Goal: Information Seeking & Learning: Learn about a topic

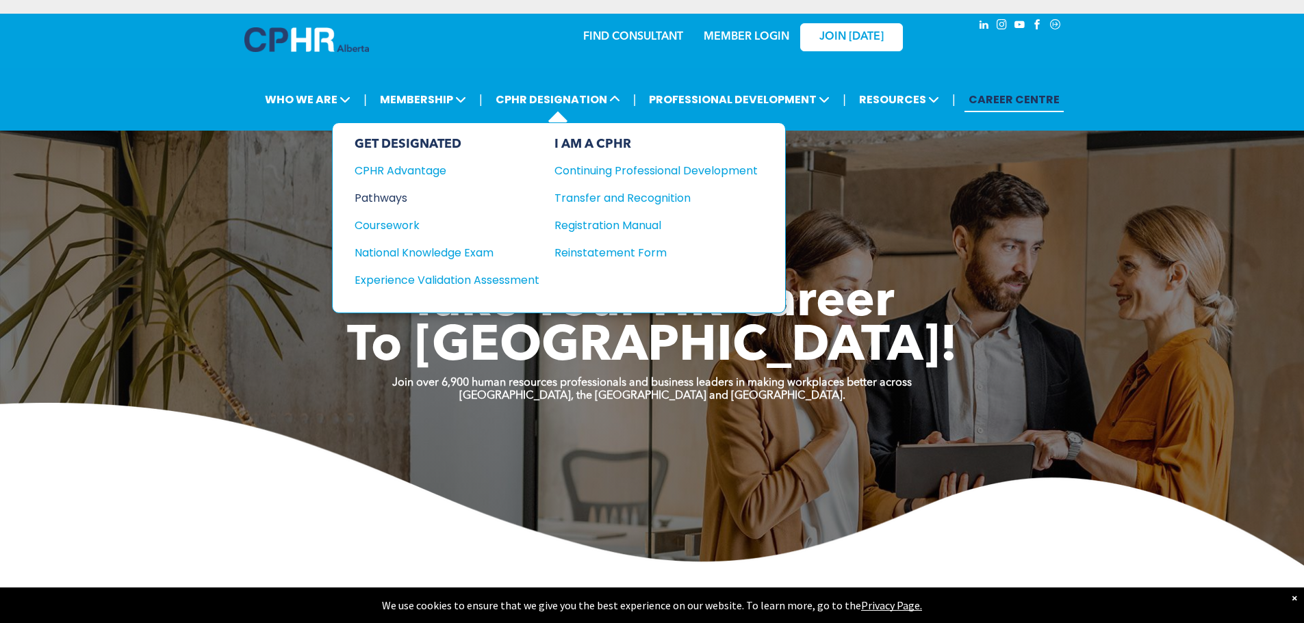
click at [393, 193] on div "Pathways" at bounding box center [437, 198] width 166 height 17
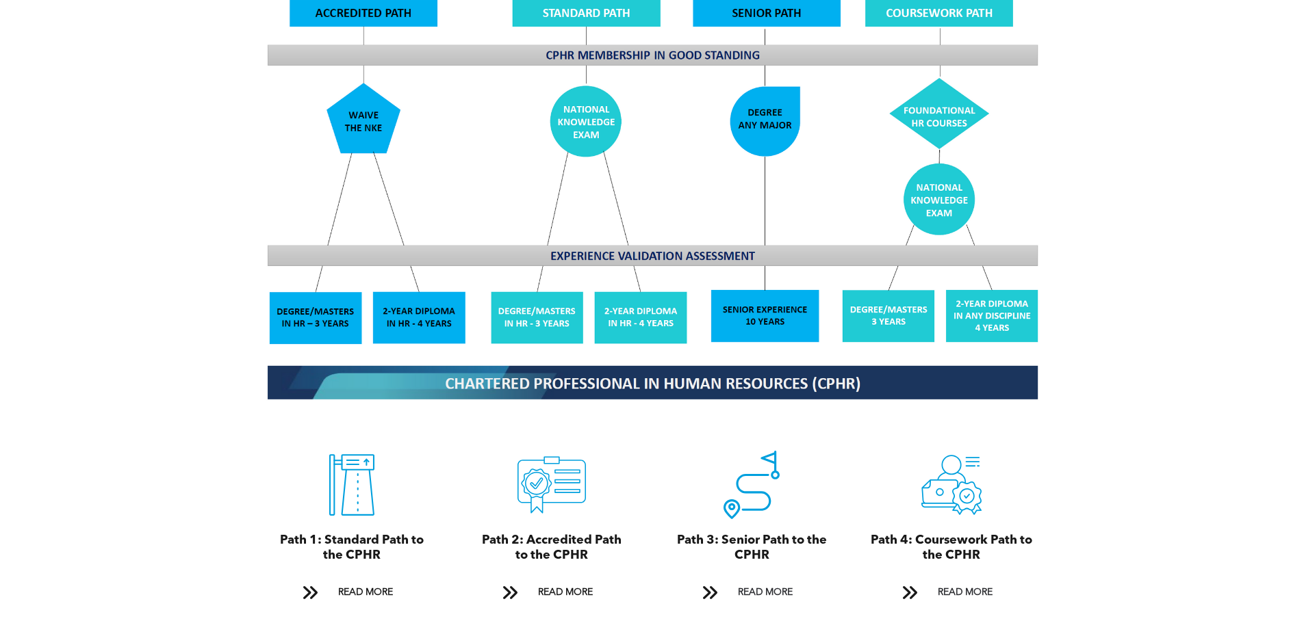
scroll to position [1437, 0]
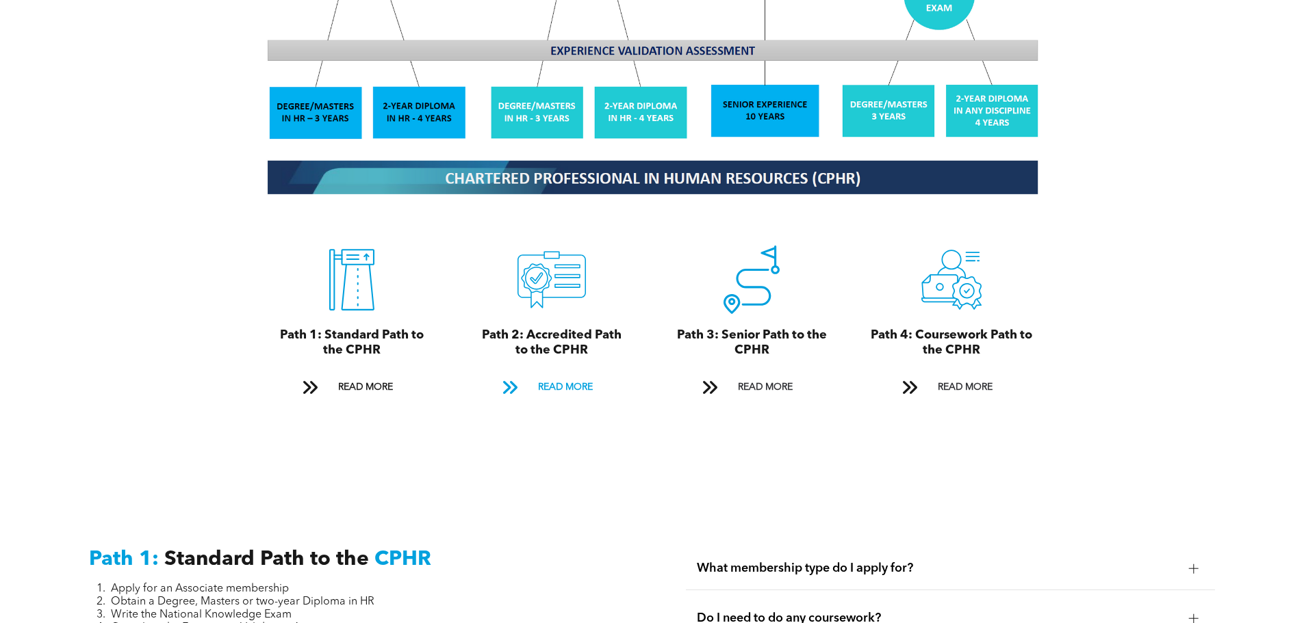
click at [562, 375] on span "READ MORE" at bounding box center [565, 387] width 64 height 25
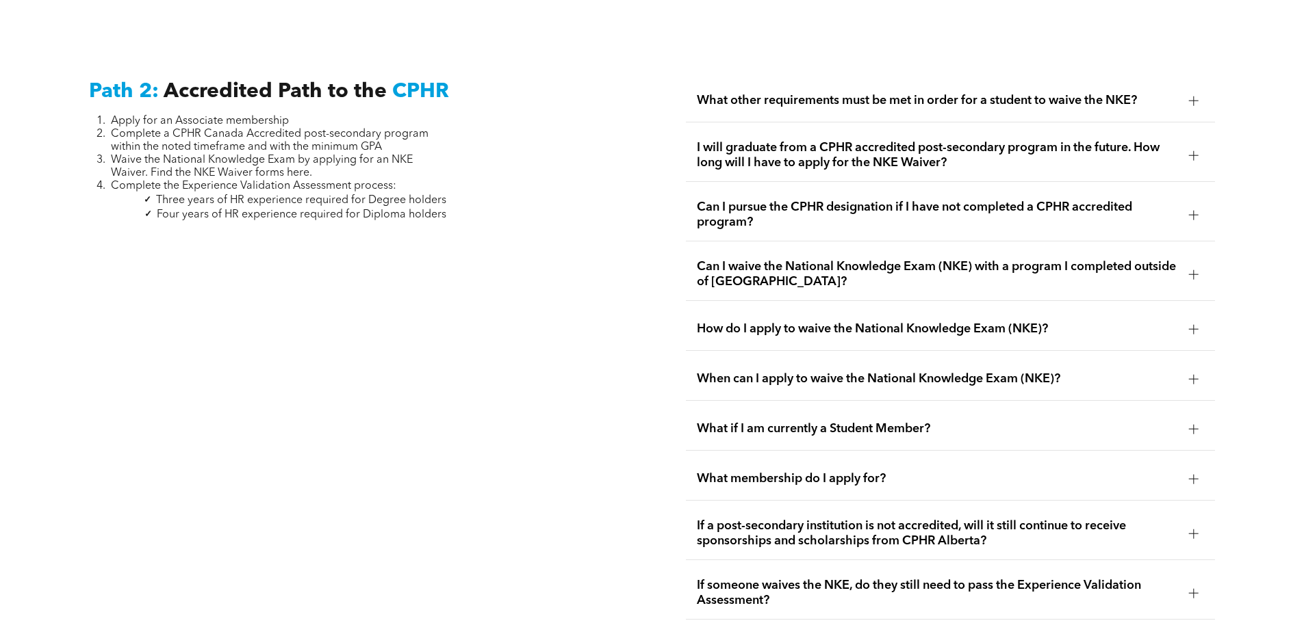
click at [1190, 210] on div at bounding box center [1194, 215] width 10 height 10
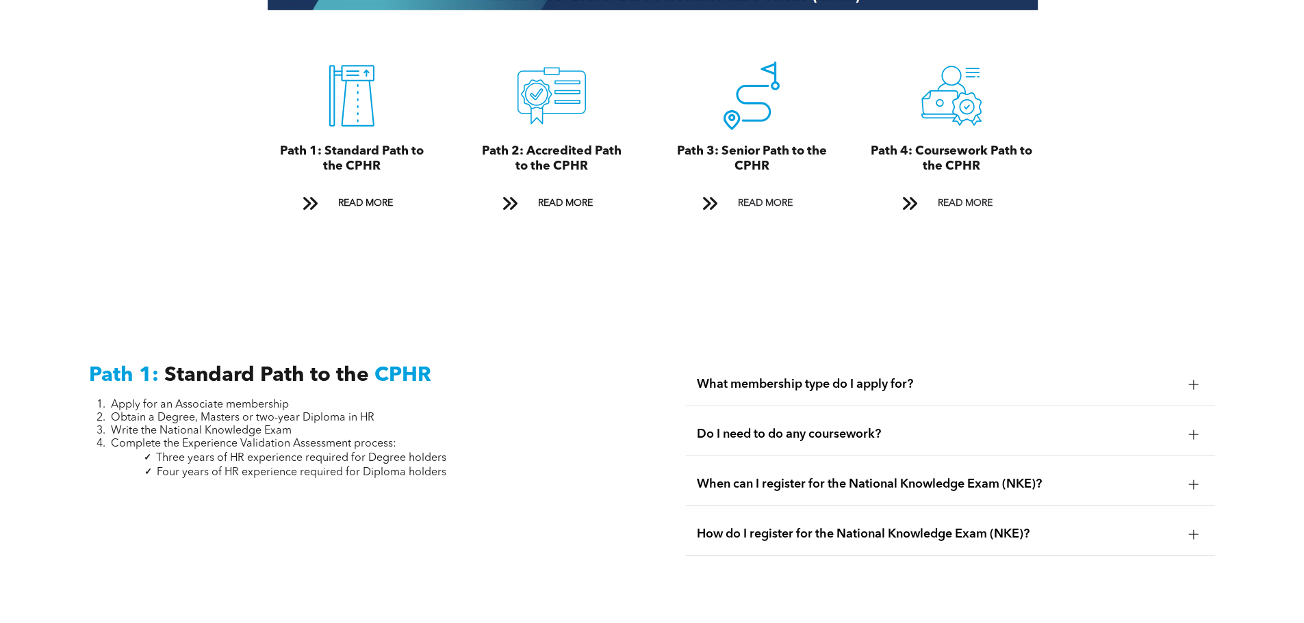
scroll to position [1553, 0]
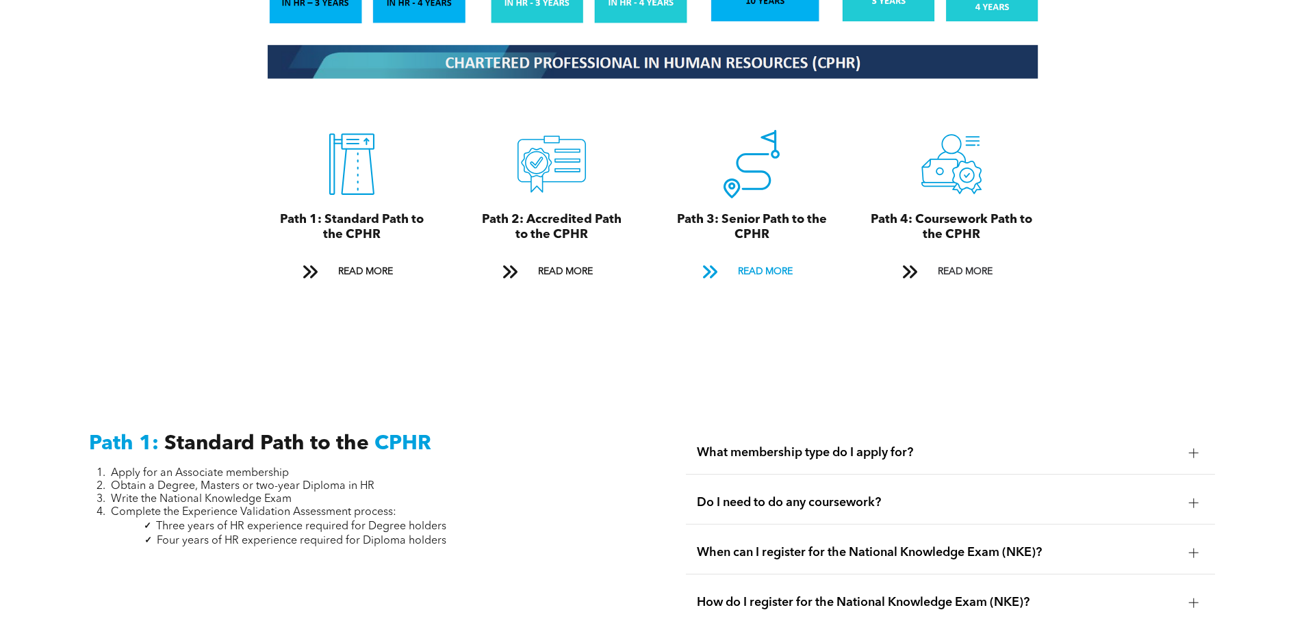
click at [769, 259] on span "READ MORE" at bounding box center [765, 271] width 64 height 25
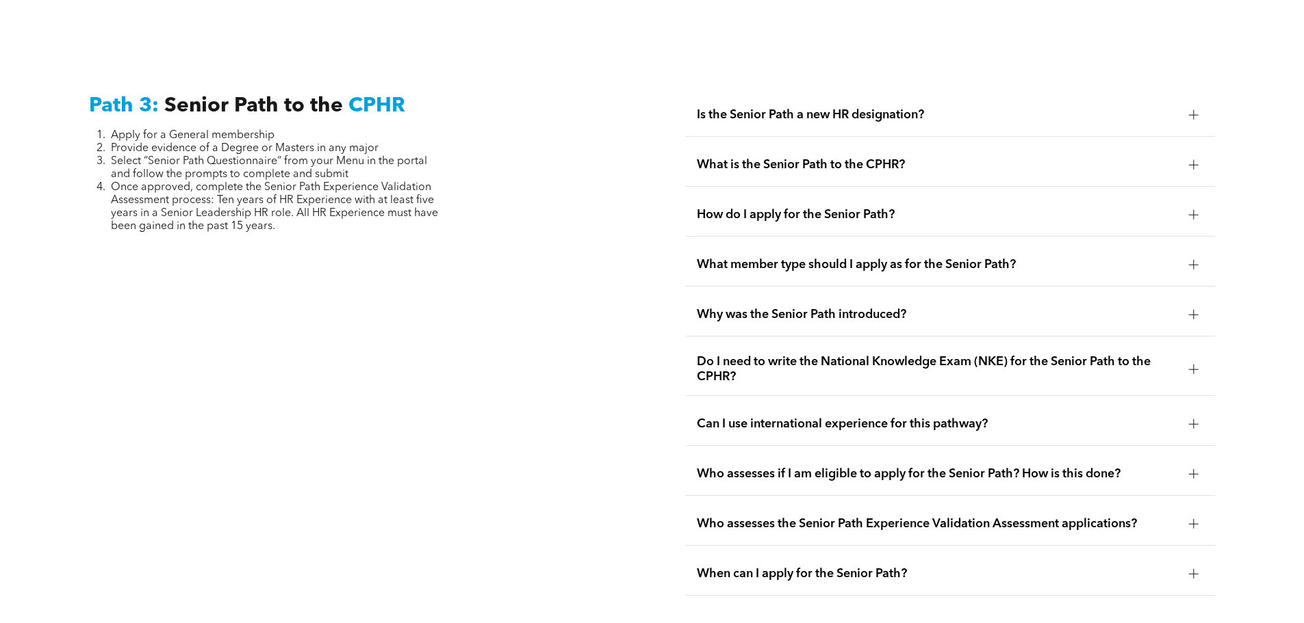
click at [1199, 105] on div at bounding box center [1193, 115] width 21 height 21
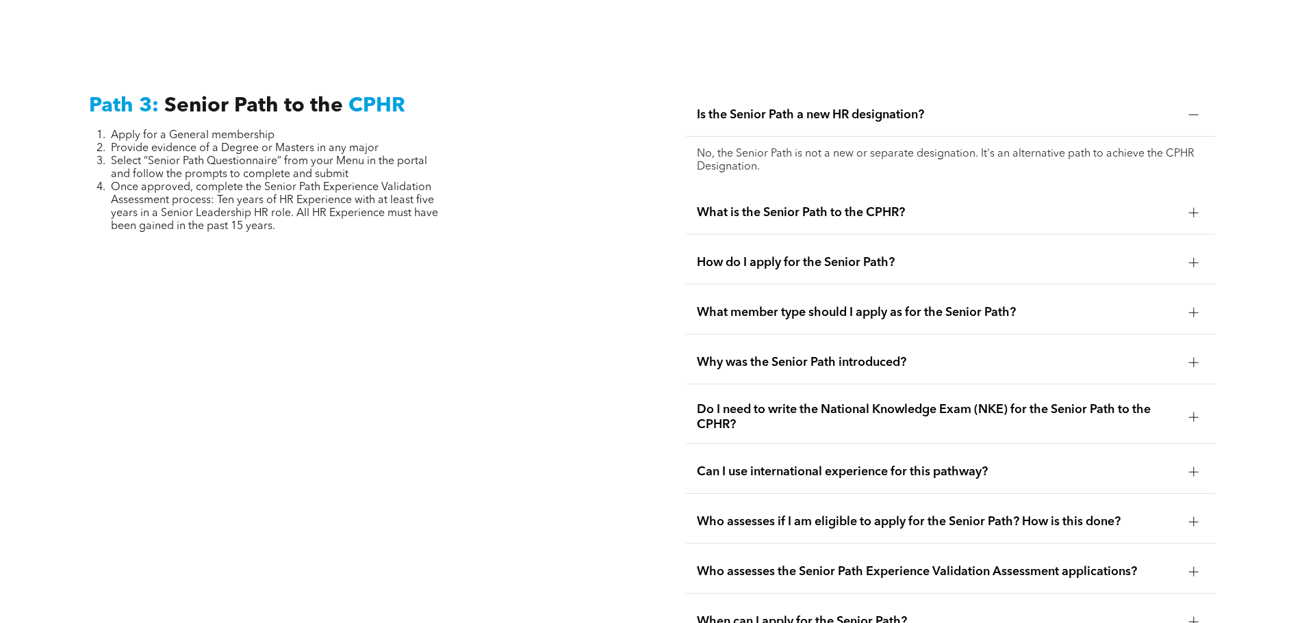
click at [1191, 208] on div at bounding box center [1194, 213] width 10 height 10
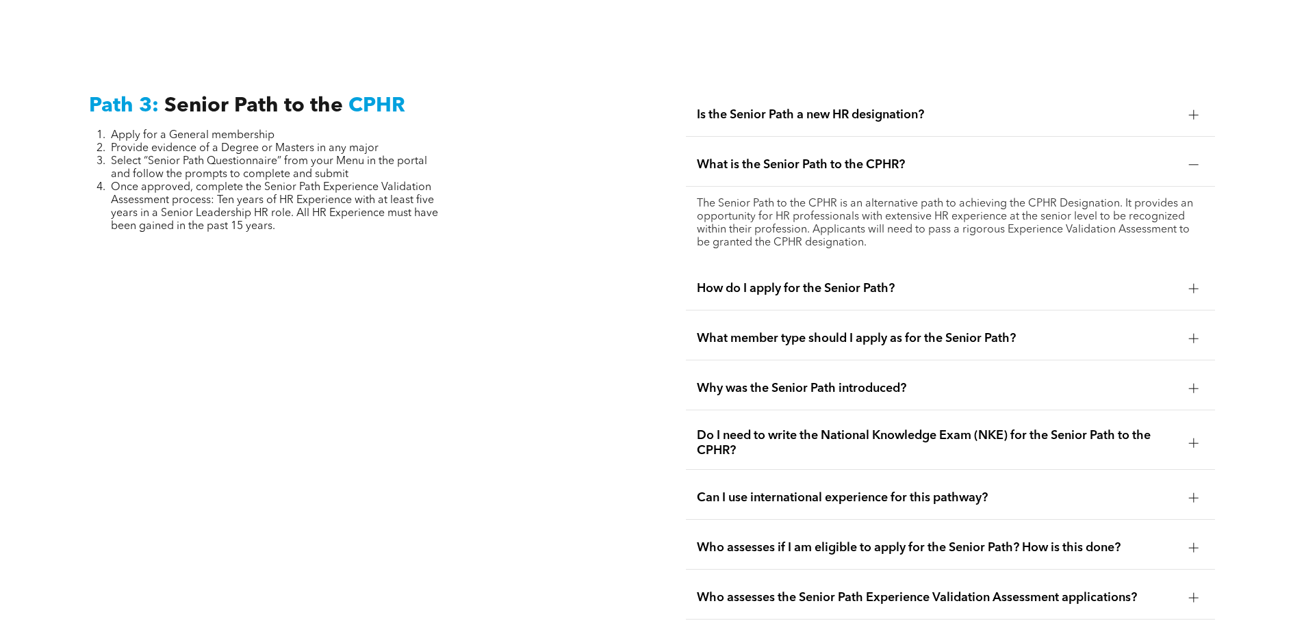
scroll to position [3567, 0]
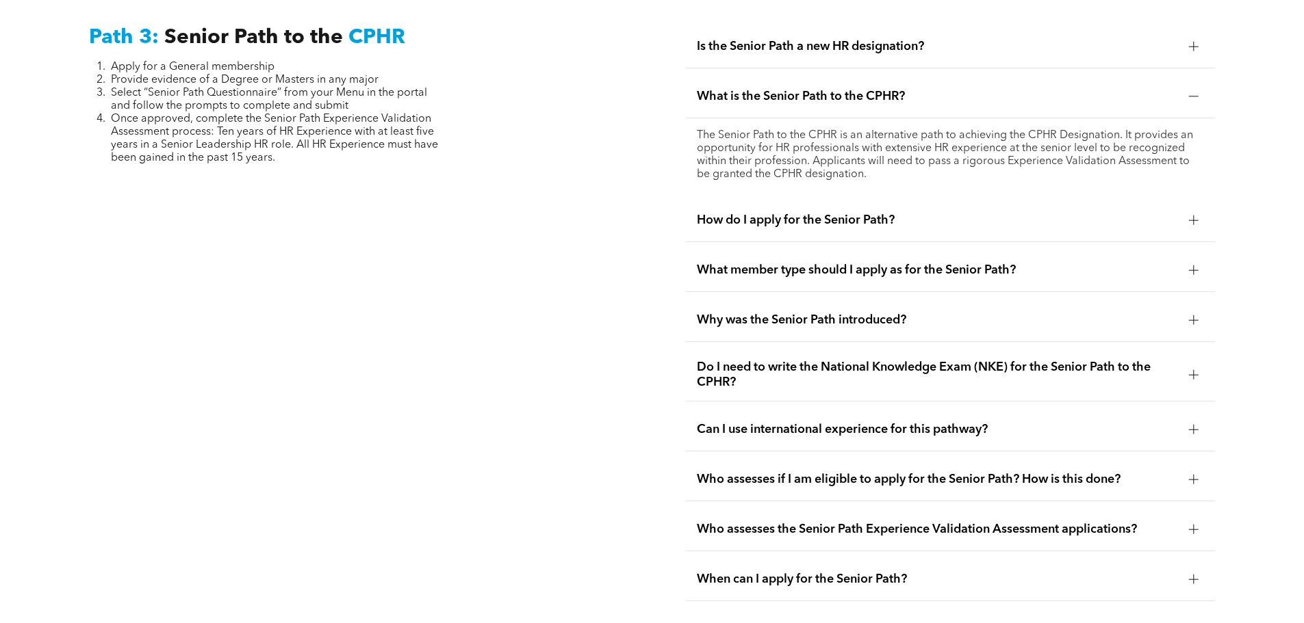
click at [1193, 216] on div at bounding box center [1193, 221] width 1 height 10
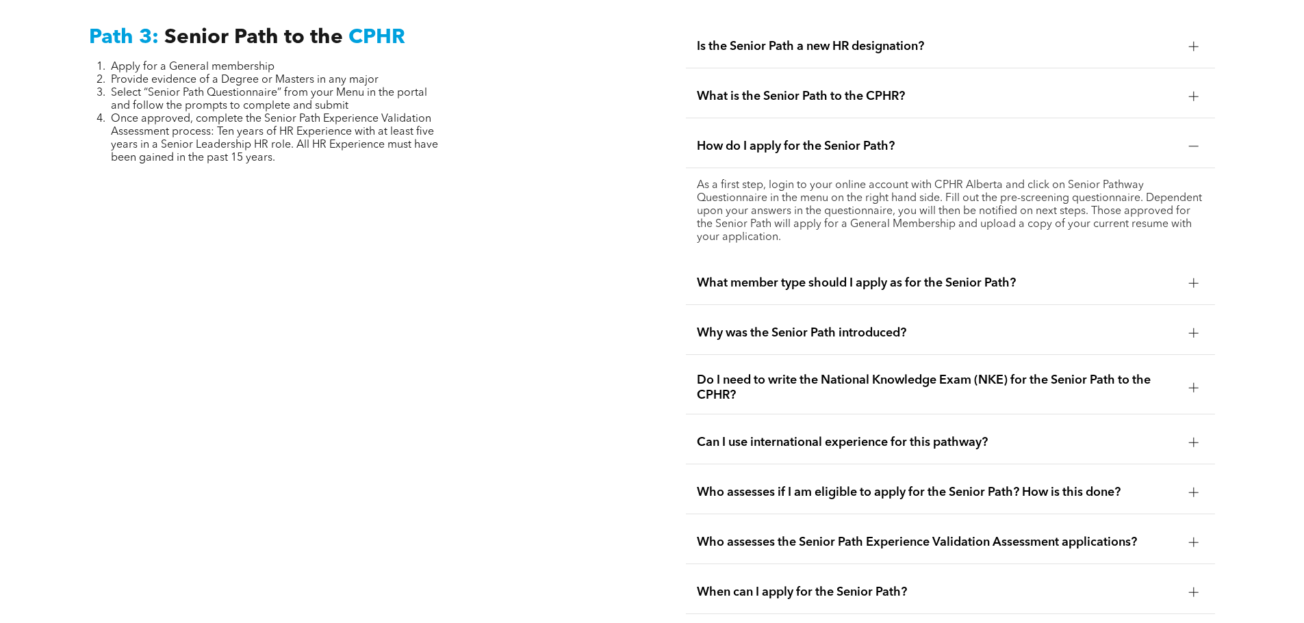
click at [1195, 279] on div at bounding box center [1194, 284] width 10 height 10
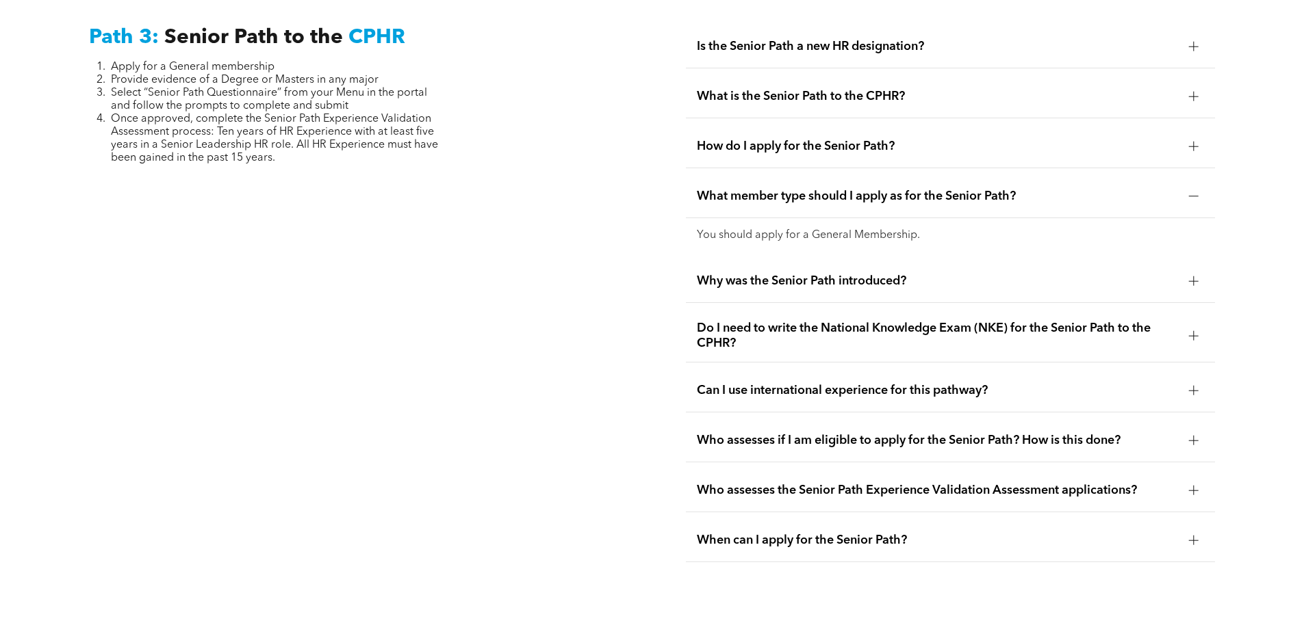
click at [1193, 331] on div at bounding box center [1193, 336] width 1 height 10
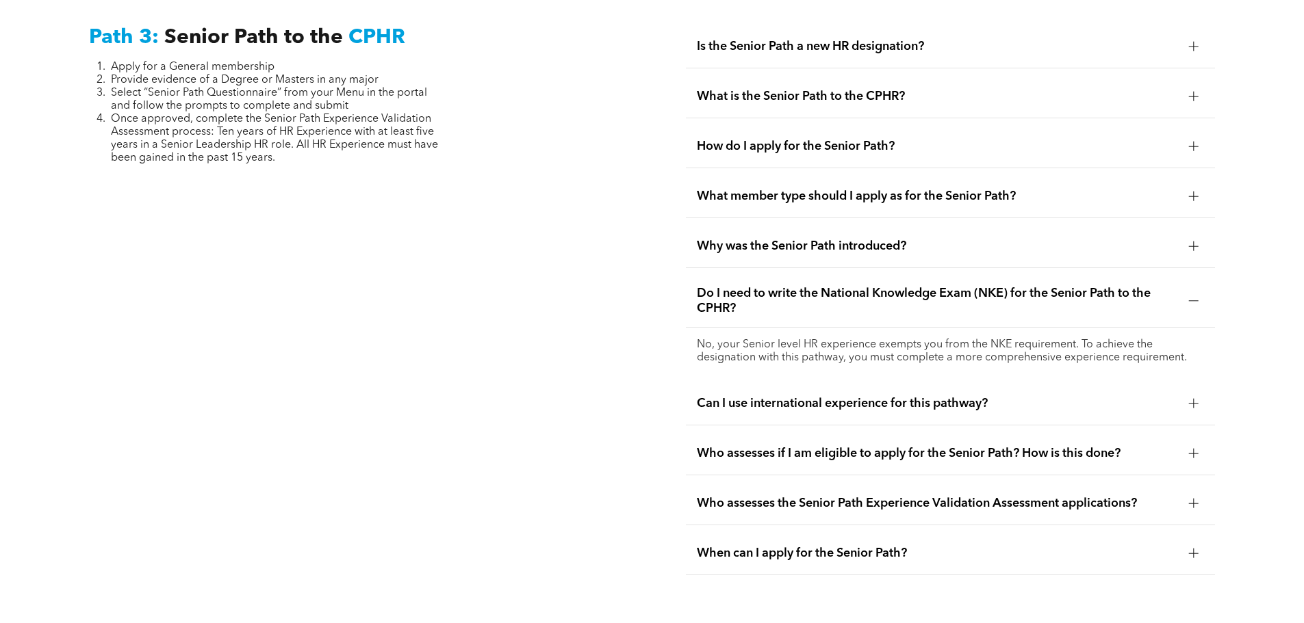
click at [1192, 449] on div at bounding box center [1194, 454] width 10 height 10
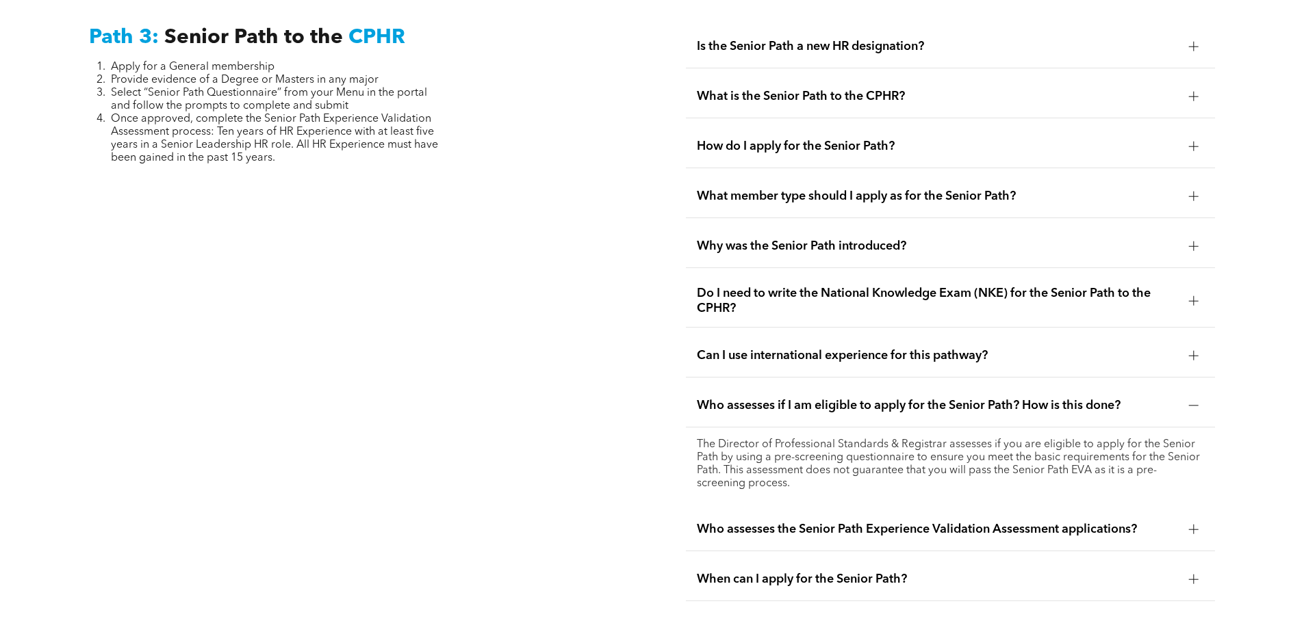
scroll to position [3635, 0]
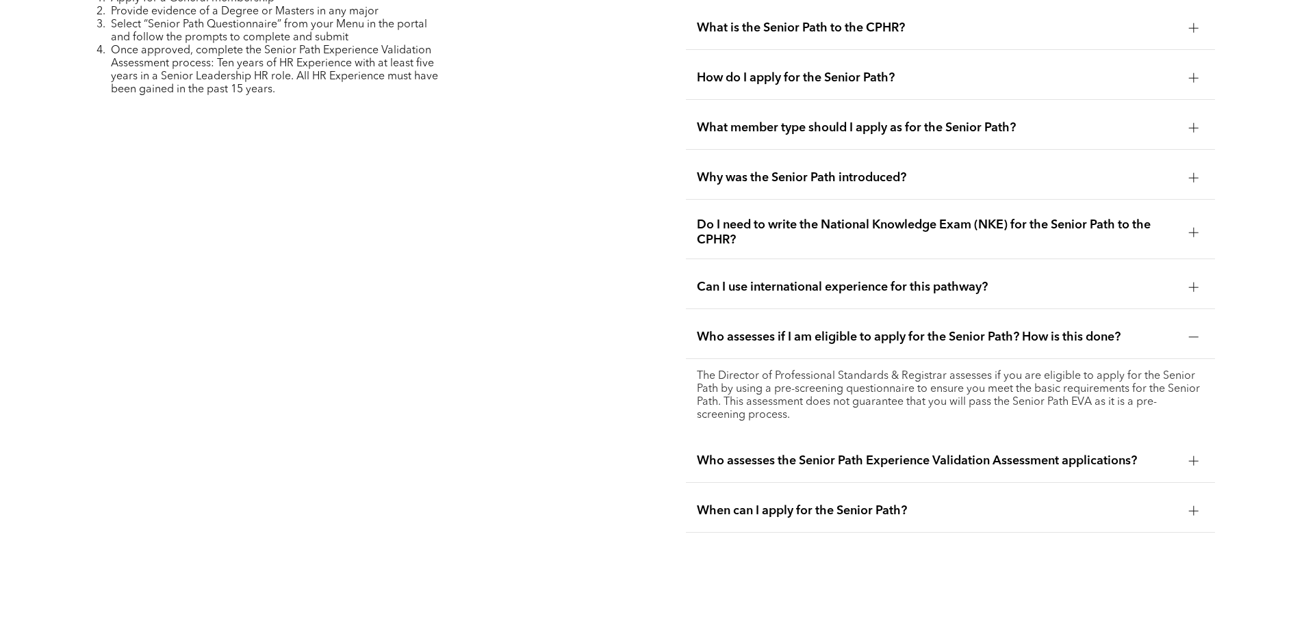
click at [1187, 451] on div at bounding box center [1193, 461] width 21 height 21
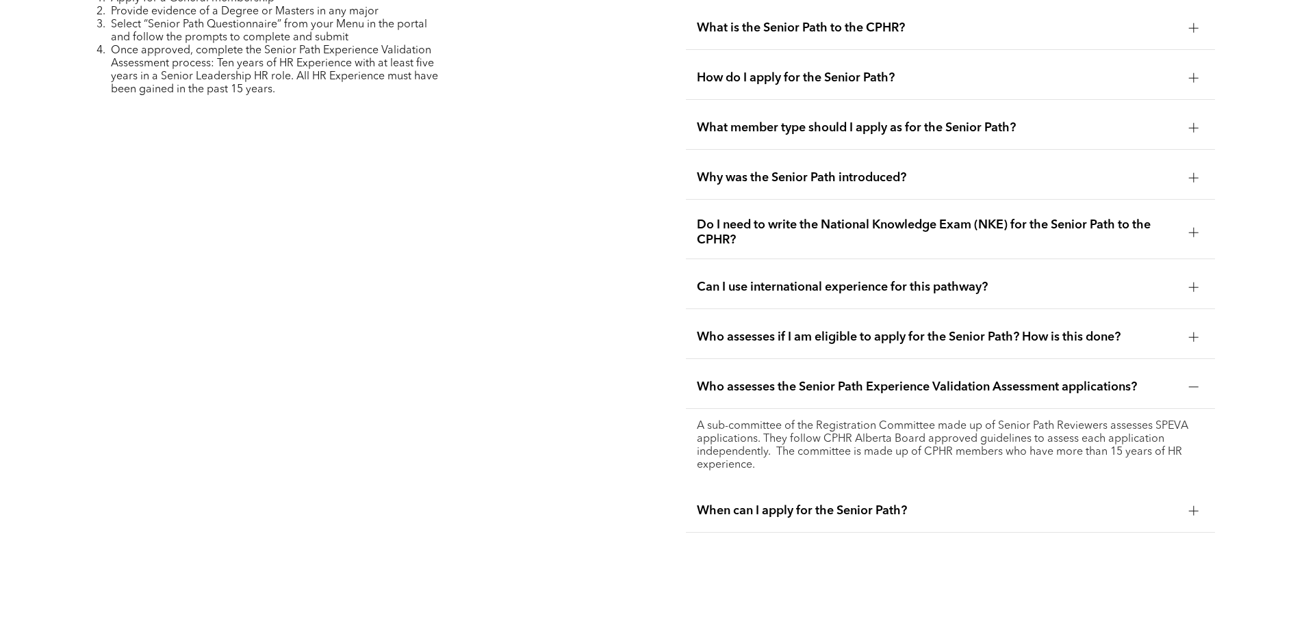
click at [1196, 506] on div at bounding box center [1194, 511] width 10 height 10
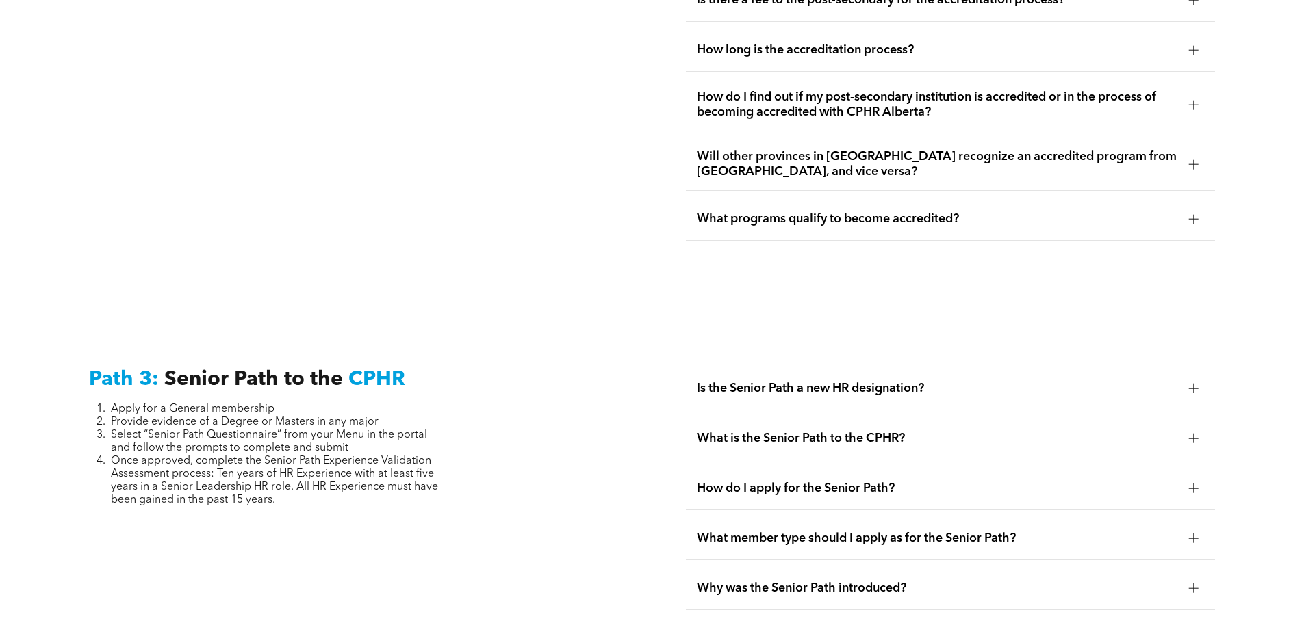
scroll to position [3293, 0]
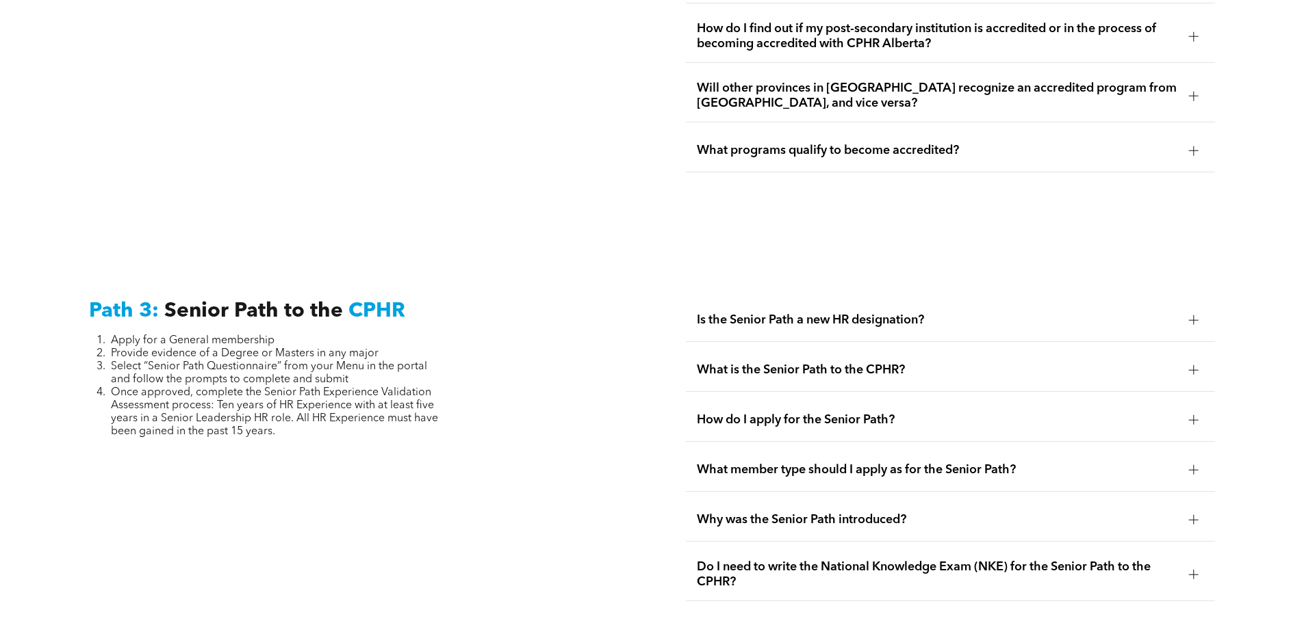
click at [1193, 415] on div at bounding box center [1193, 420] width 1 height 10
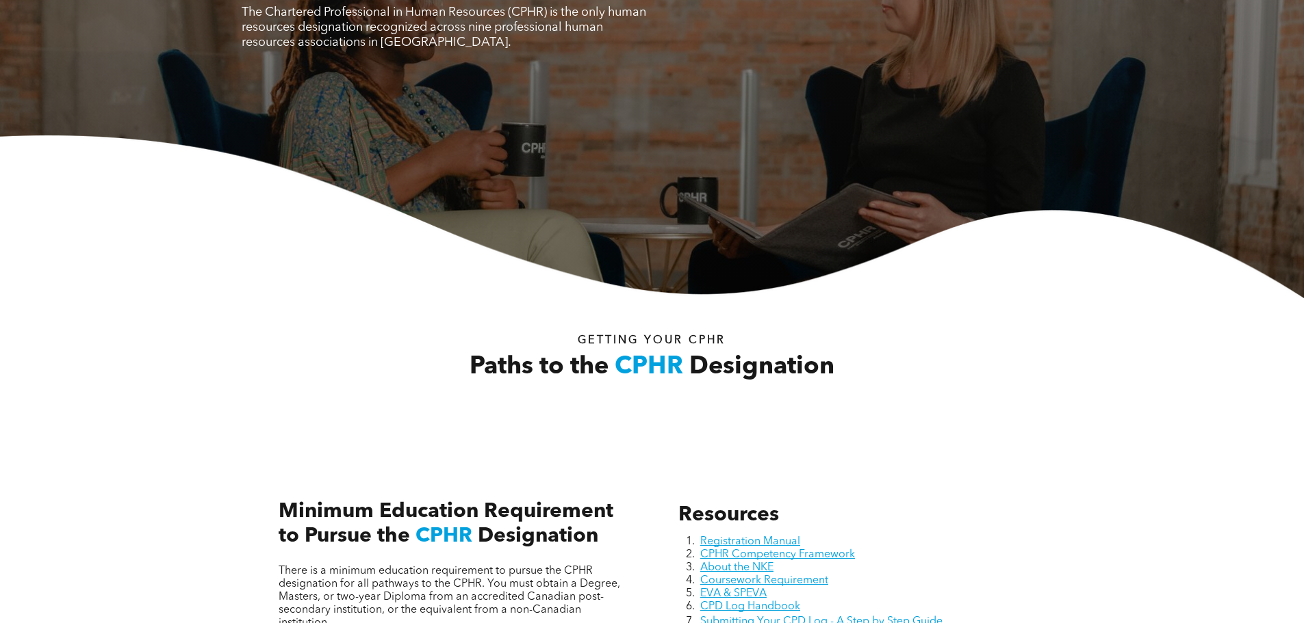
scroll to position [0, 0]
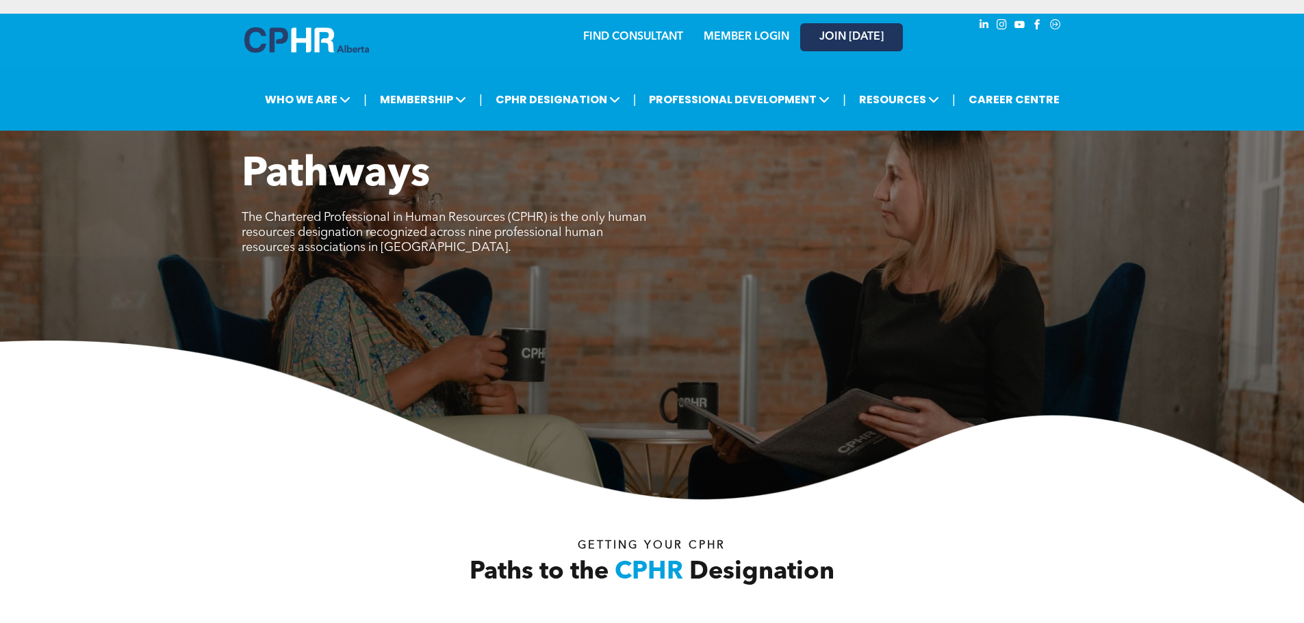
click at [840, 40] on span "JOIN [DATE]" at bounding box center [851, 37] width 64 height 13
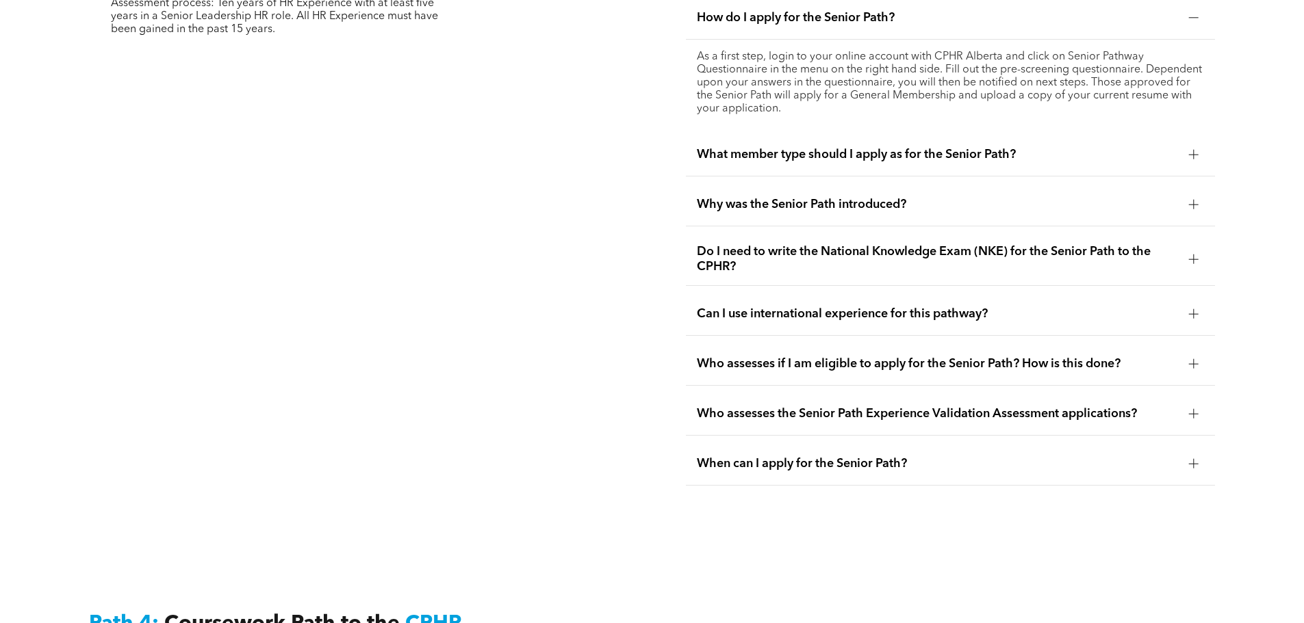
scroll to position [3558, 0]
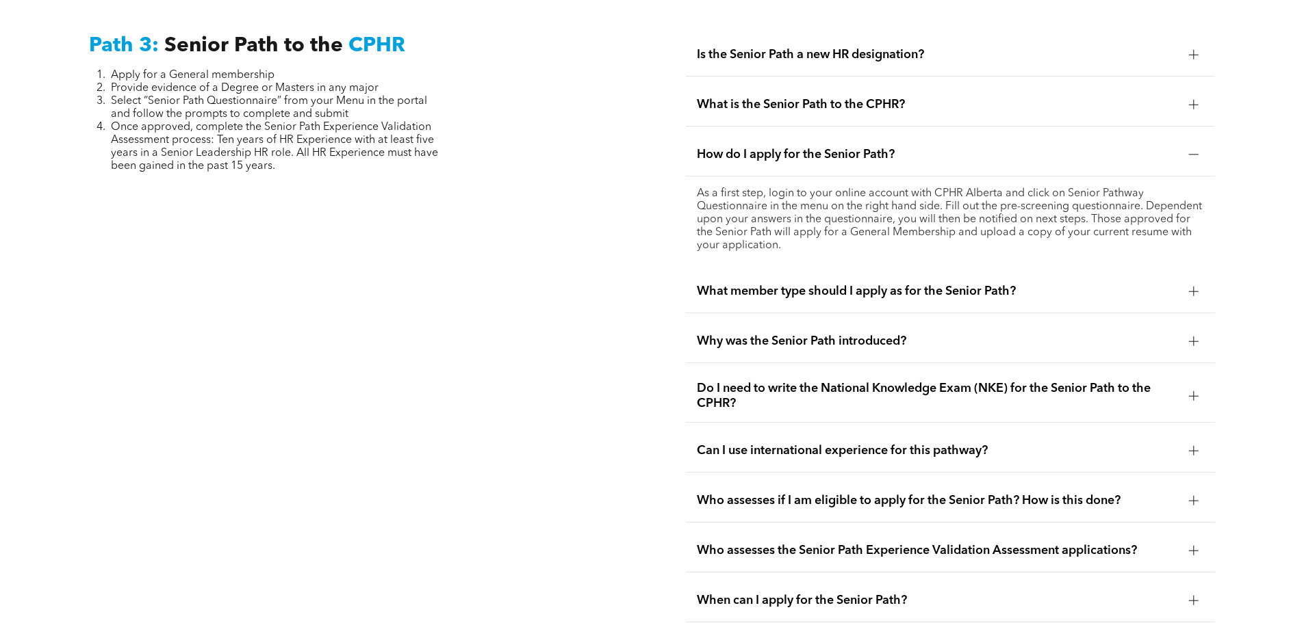
click at [1194, 496] on div at bounding box center [1194, 501] width 10 height 10
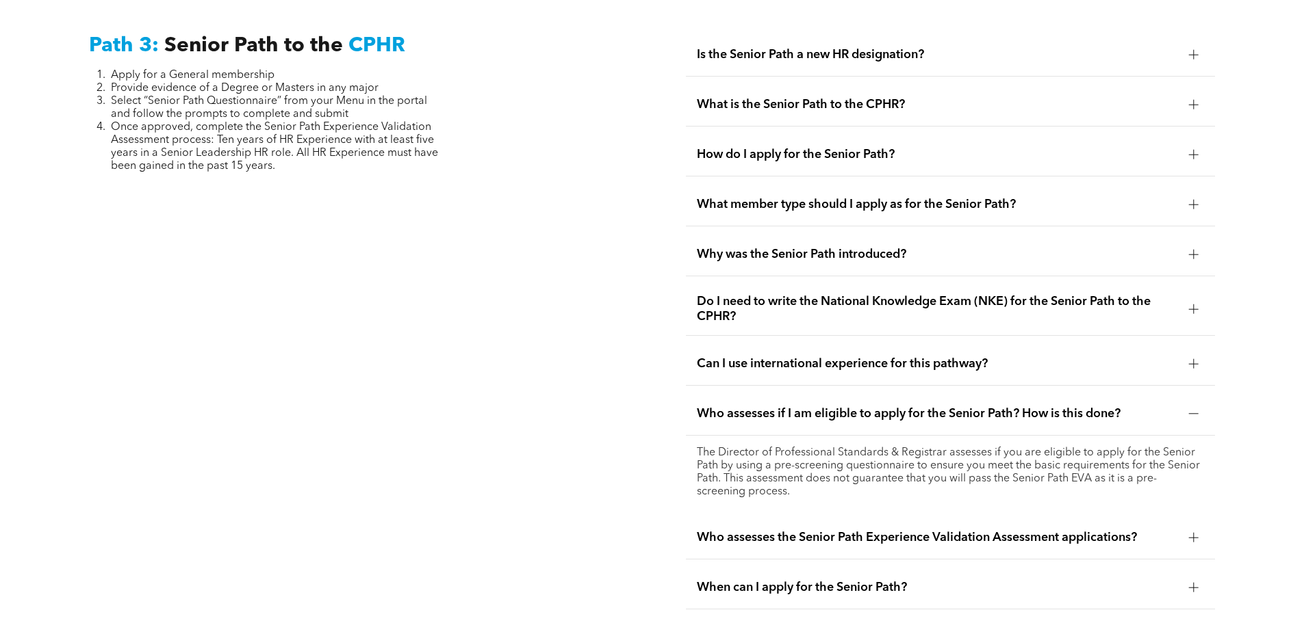
scroll to position [3627, 0]
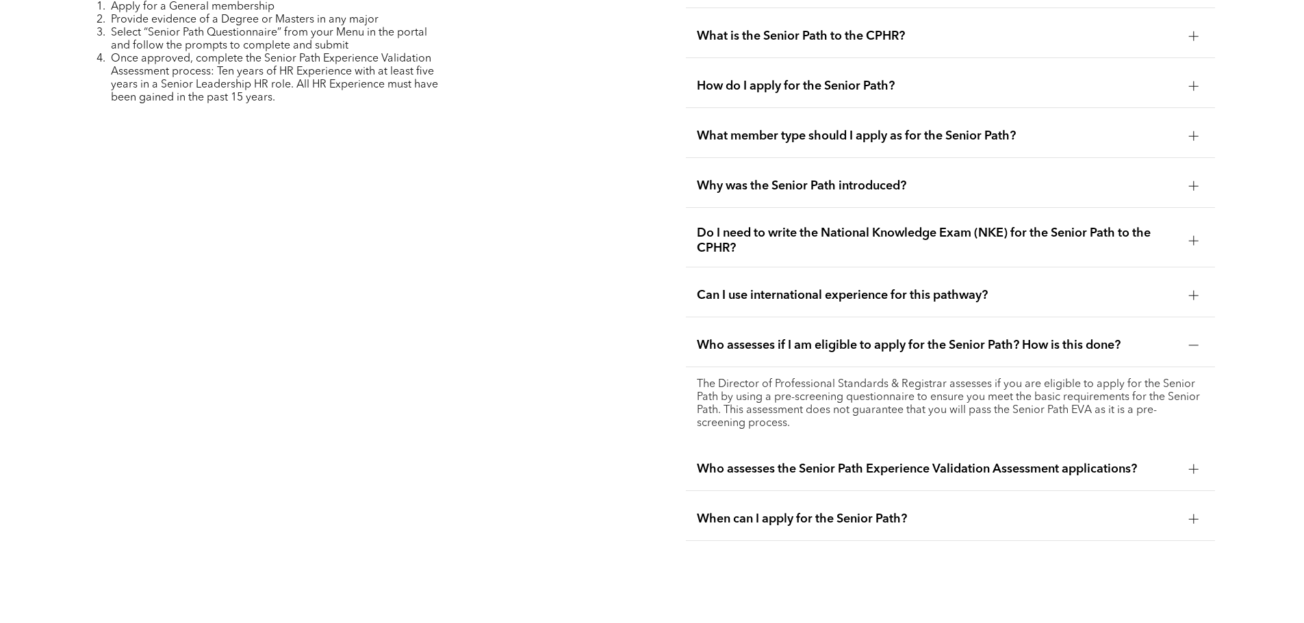
click at [1196, 515] on div at bounding box center [1194, 520] width 10 height 10
